Goal: Information Seeking & Learning: Understand process/instructions

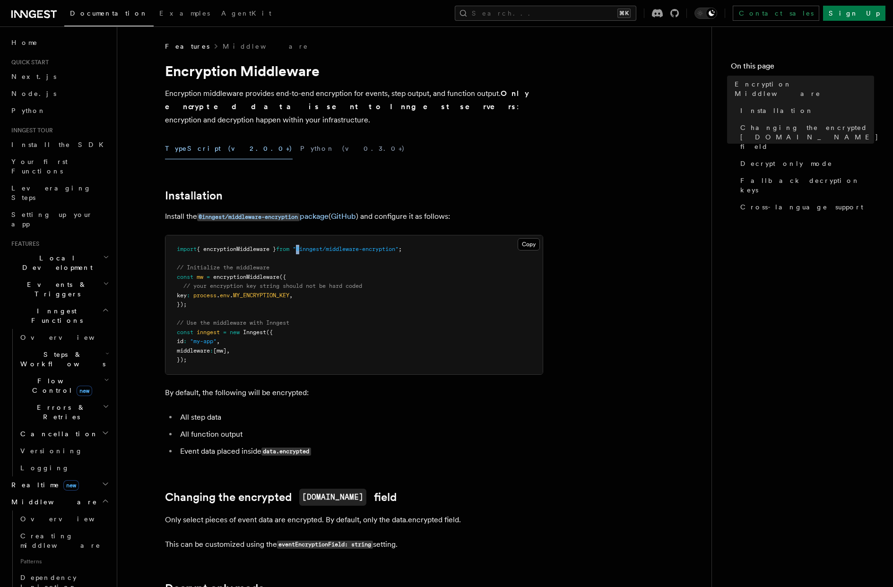
click at [309, 246] on span ""@inngest/middleware-encryption"" at bounding box center [346, 249] width 106 height 7
click at [336, 286] on pre "import { encryptionMiddleware } from "@inngest/middleware-encryption" ; // Init…" at bounding box center [354, 305] width 377 height 139
drag, startPoint x: 315, startPoint y: 236, endPoint x: 407, endPoint y: 237, distance: 91.8
click at [399, 246] on span ""@inngest/middleware-encryption"" at bounding box center [346, 249] width 106 height 7
copy span "@inngest/middleware-encryption"
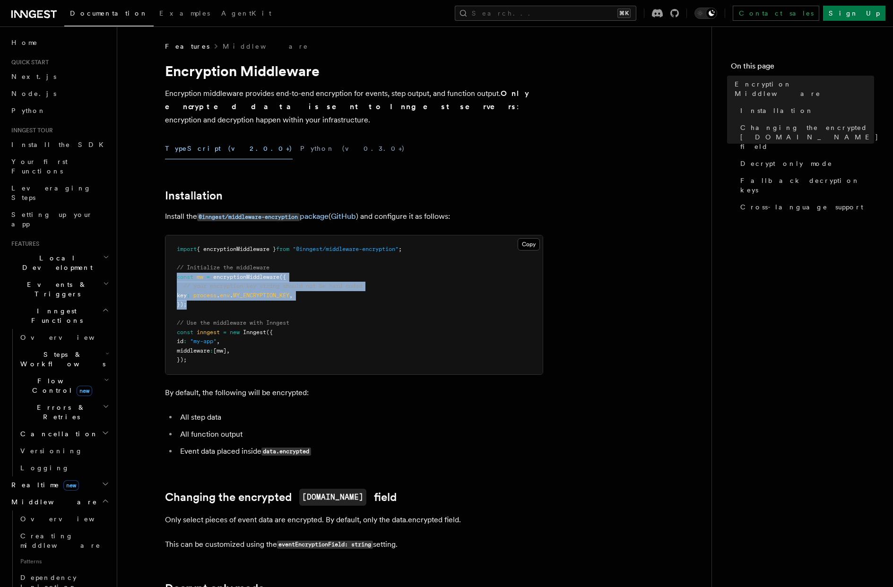
drag, startPoint x: 215, startPoint y: 292, endPoint x: 175, endPoint y: 265, distance: 48.8
click at [175, 265] on pre "import { encryptionMiddleware } from "@inngest/middleware-encryption" ; // Init…" at bounding box center [354, 305] width 377 height 139
copy code "const mw = encryptionMiddleware ({ // your encryption key string should not be …"
click at [364, 246] on span ""@inngest/middleware-encryption"" at bounding box center [346, 249] width 106 height 7
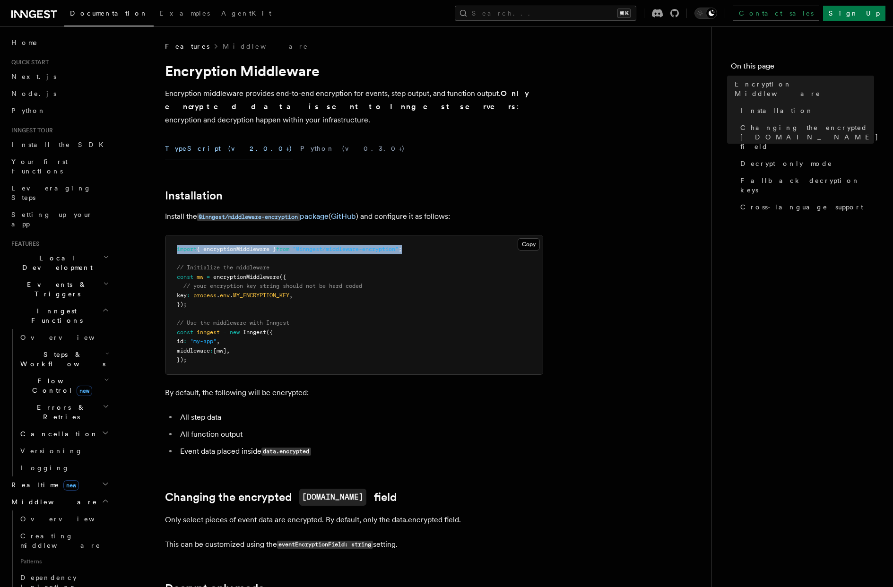
drag, startPoint x: 420, startPoint y: 236, endPoint x: 176, endPoint y: 237, distance: 244.5
click at [176, 237] on pre "import { encryptionMiddleware } from "@inngest/middleware-encryption" ; // Init…" at bounding box center [354, 305] width 377 height 139
copy span "import { encryptionMiddleware } from "@inngest/middleware-encryption" ;"
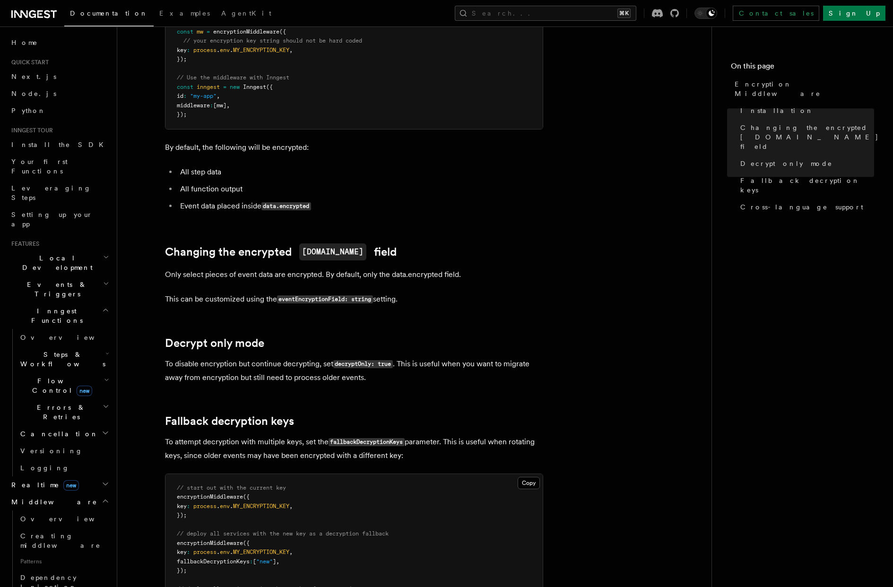
scroll to position [206, 0]
